Goal: Navigation & Orientation: Find specific page/section

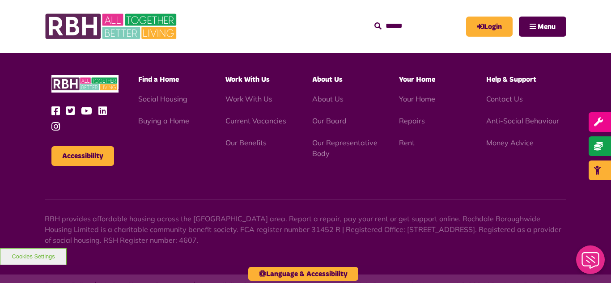
scroll to position [2598, 0]
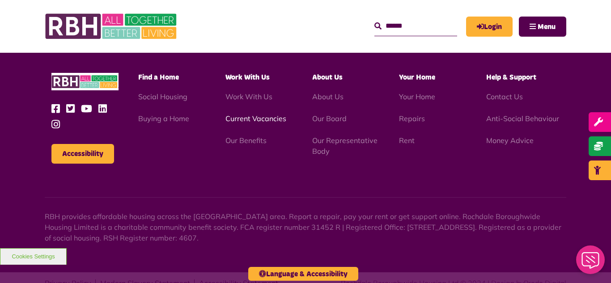
click at [242, 114] on link "Current Vacancies" at bounding box center [256, 118] width 61 height 9
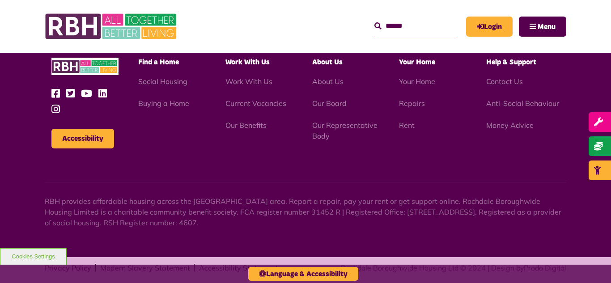
scroll to position [1052, 0]
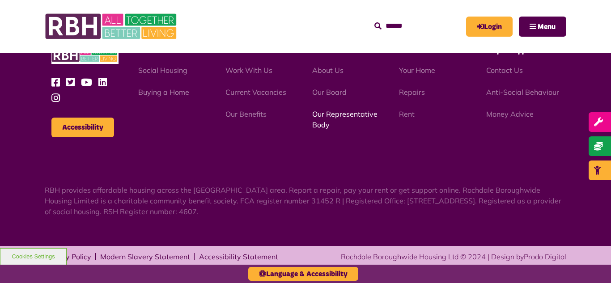
click at [347, 116] on link "Our Representative Body" at bounding box center [344, 120] width 65 height 20
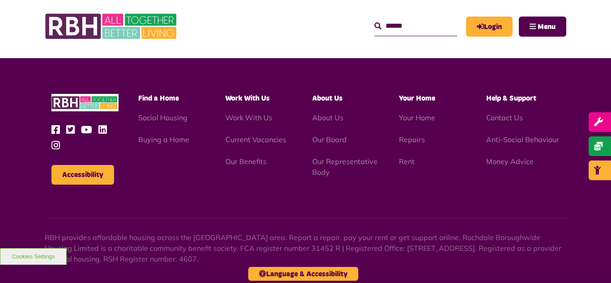
scroll to position [2598, 0]
